Goal: Information Seeking & Learning: Learn about a topic

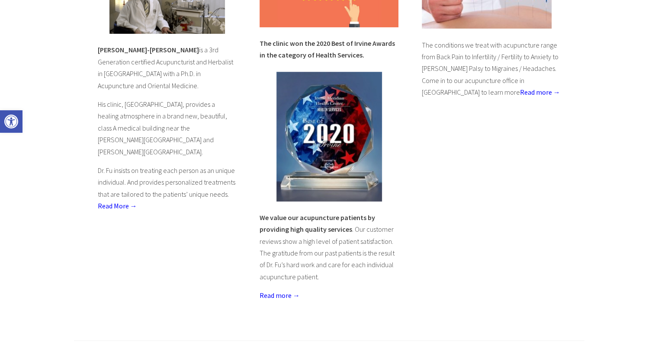
scroll to position [432, 0]
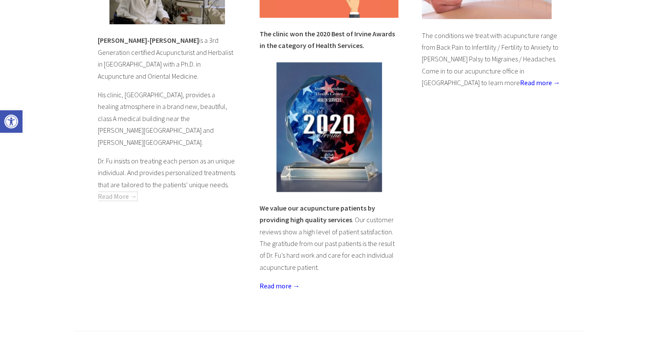
click at [121, 192] on link "Read More →" at bounding box center [117, 196] width 39 height 9
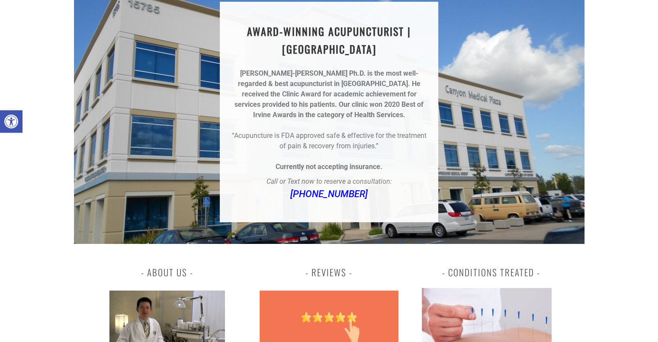
scroll to position [86, 0]
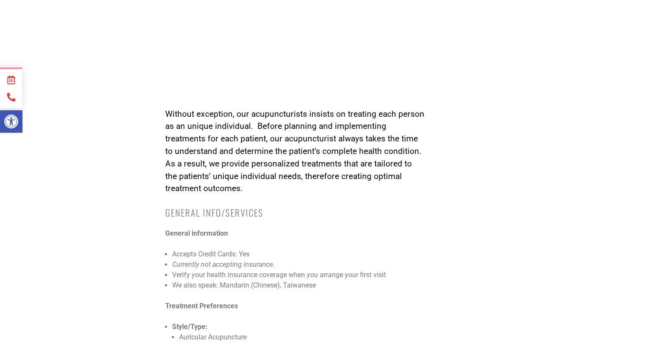
scroll to position [908, 0]
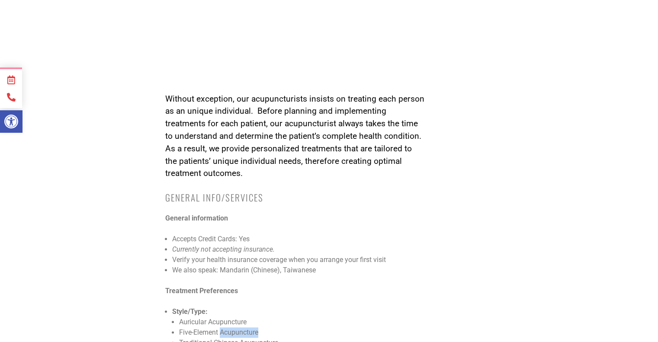
drag, startPoint x: 220, startPoint y: 269, endPoint x: 262, endPoint y: 270, distance: 42.4
click at [262, 327] on li "Five-Element Acupuncture" at bounding box center [302, 332] width 246 height 10
copy li "Acupuncture"
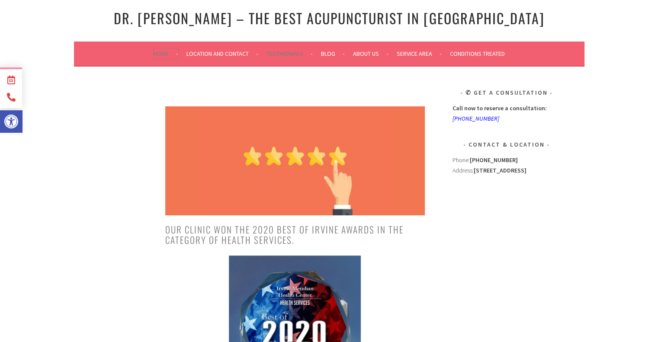
click at [163, 51] on link "Home" at bounding box center [166, 53] width 25 height 10
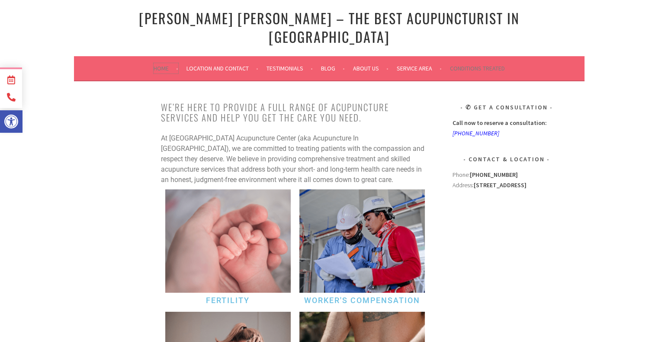
click at [154, 63] on link "Home" at bounding box center [166, 68] width 25 height 10
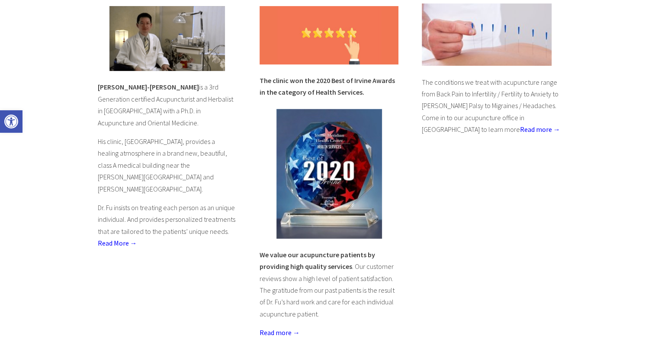
scroll to position [389, 0]
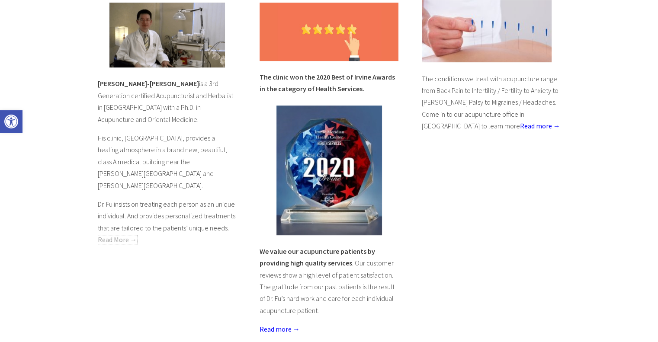
click at [115, 235] on link "Read More →" at bounding box center [117, 239] width 39 height 9
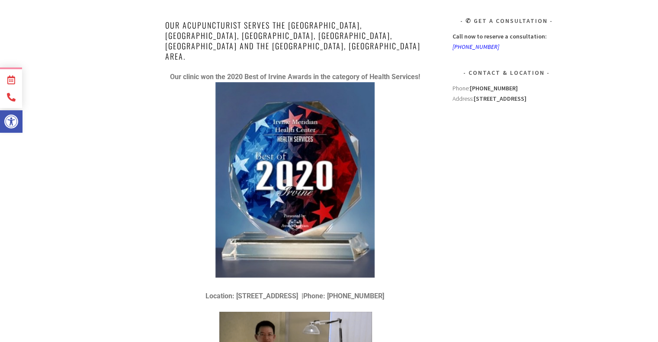
scroll to position [43, 0]
